Goal: Information Seeking & Learning: Check status

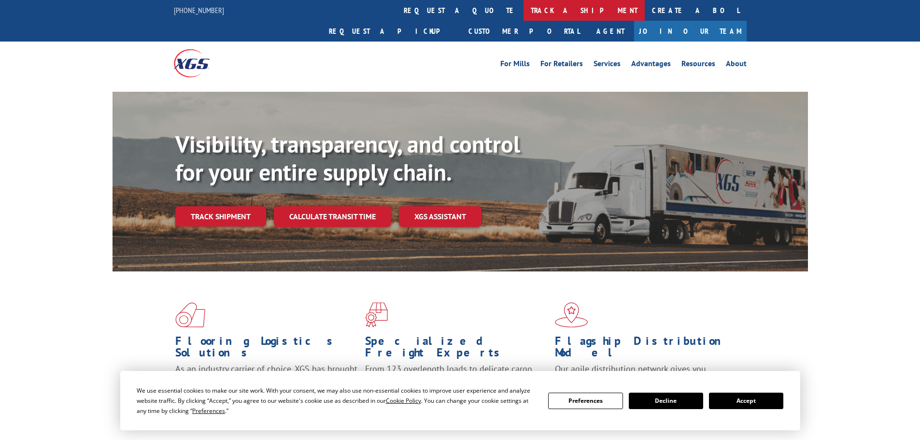
click at [523, 12] on link "track a shipment" at bounding box center [583, 10] width 121 height 21
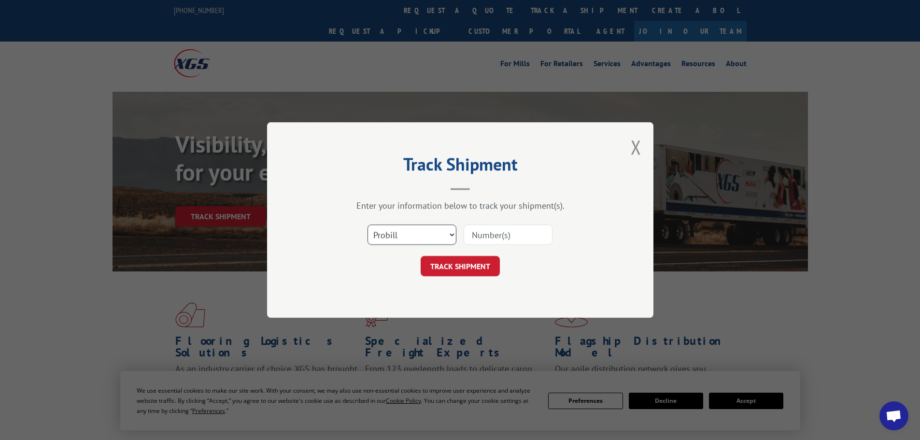
click at [406, 232] on select "Select category... Probill BOL PO" at bounding box center [411, 235] width 89 height 20
select select "bol"
click at [367, 225] on select "Select category... Probill BOL PO" at bounding box center [411, 235] width 89 height 20
click at [497, 226] on input at bounding box center [508, 235] width 89 height 20
paste input "5298334"
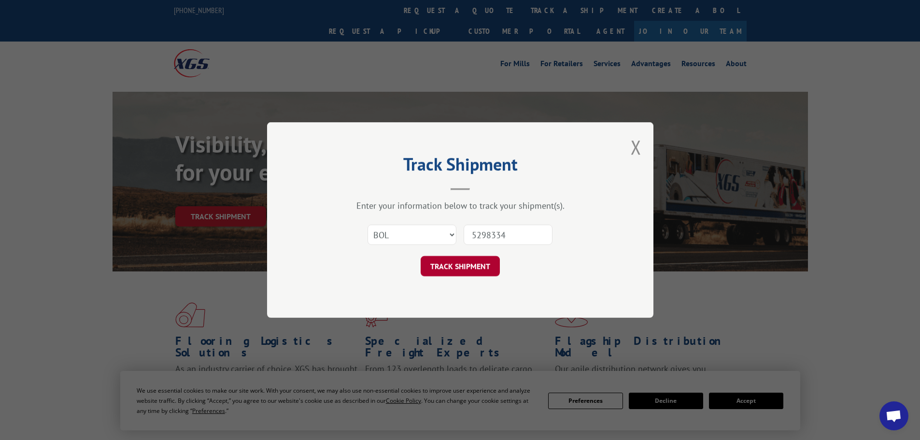
type input "5298334"
click at [433, 269] on button "TRACK SHIPMENT" at bounding box center [460, 266] width 79 height 20
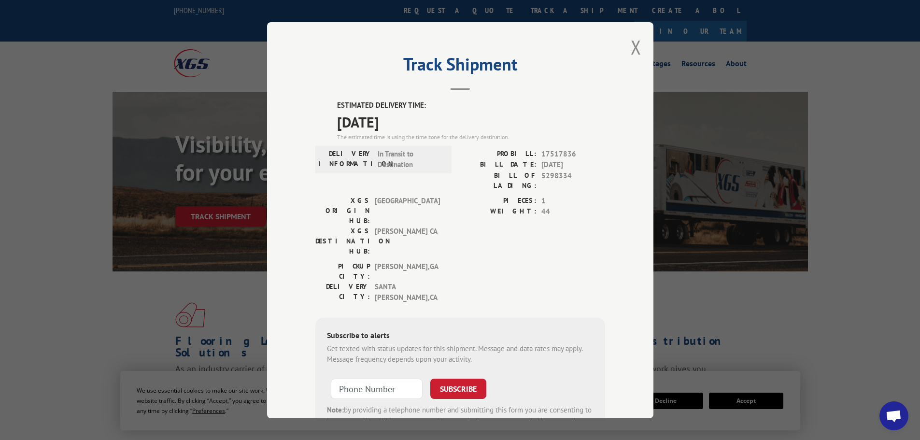
click at [813, 42] on div "Track Shipment ESTIMATED DELIVERY TIME: [DATE] The estimated time is using the …" at bounding box center [460, 220] width 920 height 440
click at [835, 53] on div "Track Shipment ESTIMATED DELIVERY TIME: [DATE] The estimated time is using the …" at bounding box center [460, 220] width 920 height 440
click at [843, 86] on div "Track Shipment ESTIMATED DELIVERY TIME: [DATE] The estimated time is using the …" at bounding box center [460, 220] width 920 height 440
click at [829, 196] on div "Track Shipment ESTIMATED DELIVERY TIME: [DATE] The estimated time is using the …" at bounding box center [460, 220] width 920 height 440
